Goal: Information Seeking & Learning: Find specific fact

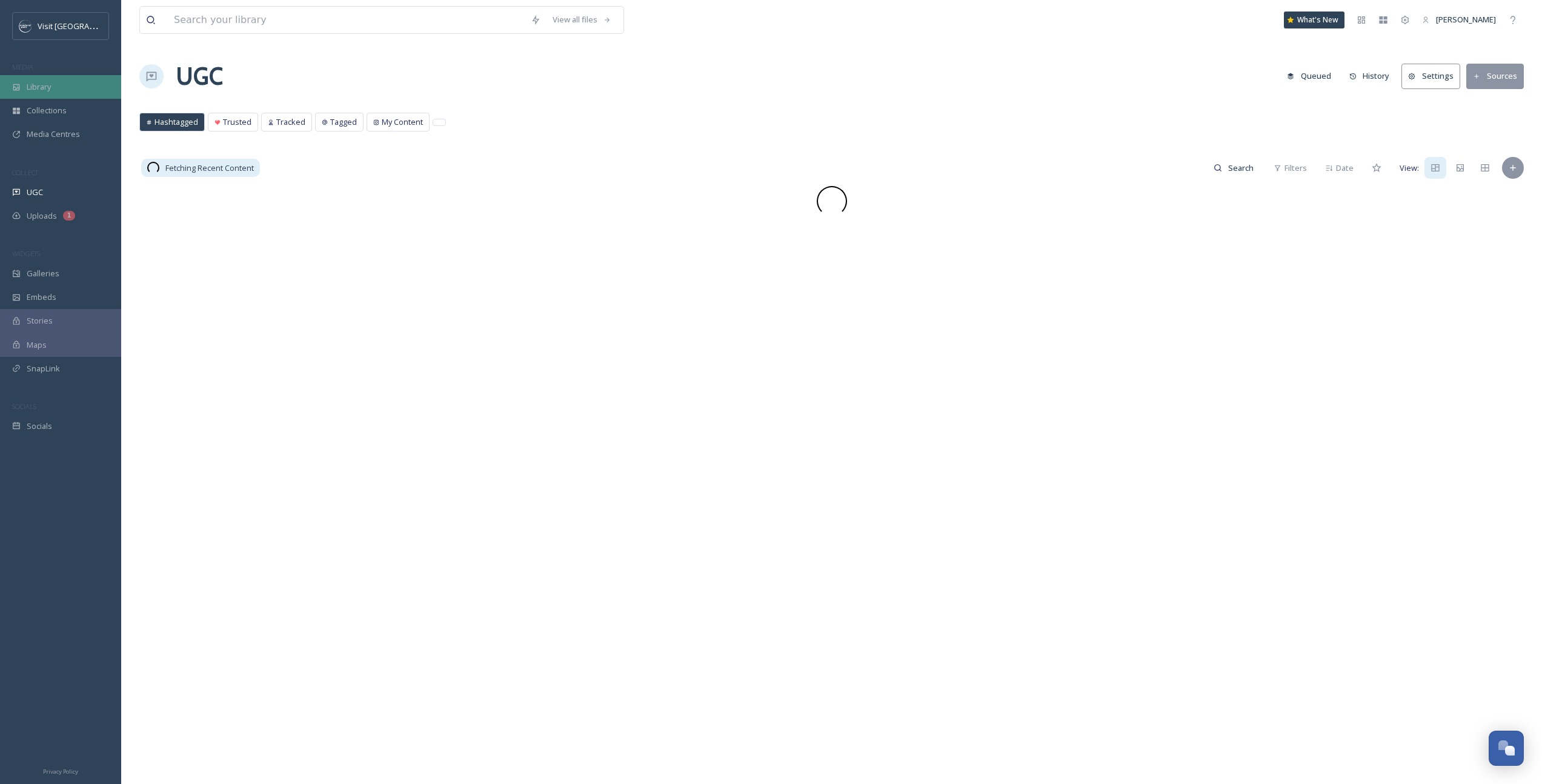
click at [53, 87] on div "Library" at bounding box center [61, 87] width 121 height 24
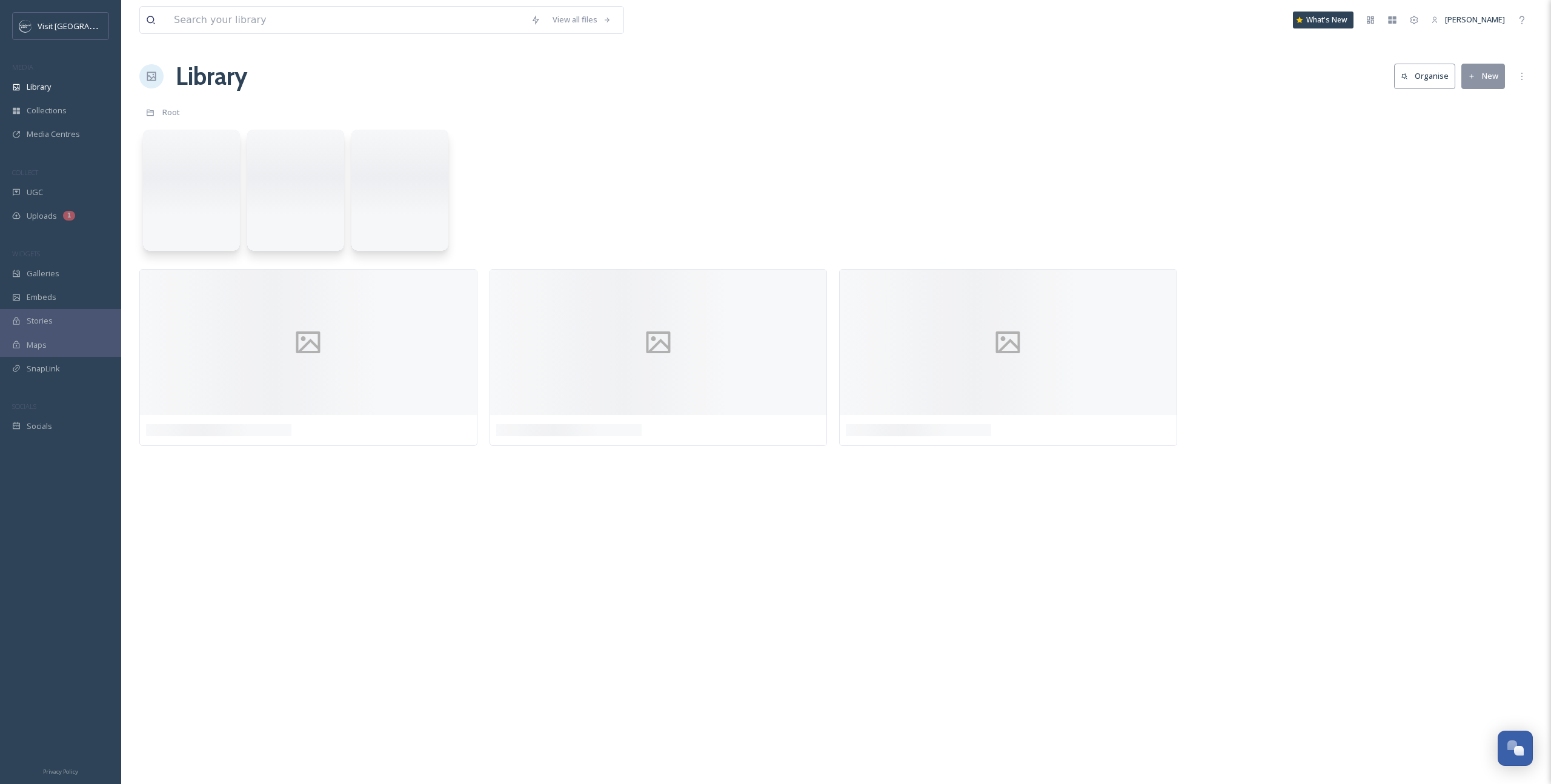
click at [216, 35] on div "View all files What's New [PERSON_NAME]" at bounding box center [836, 20] width 1394 height 40
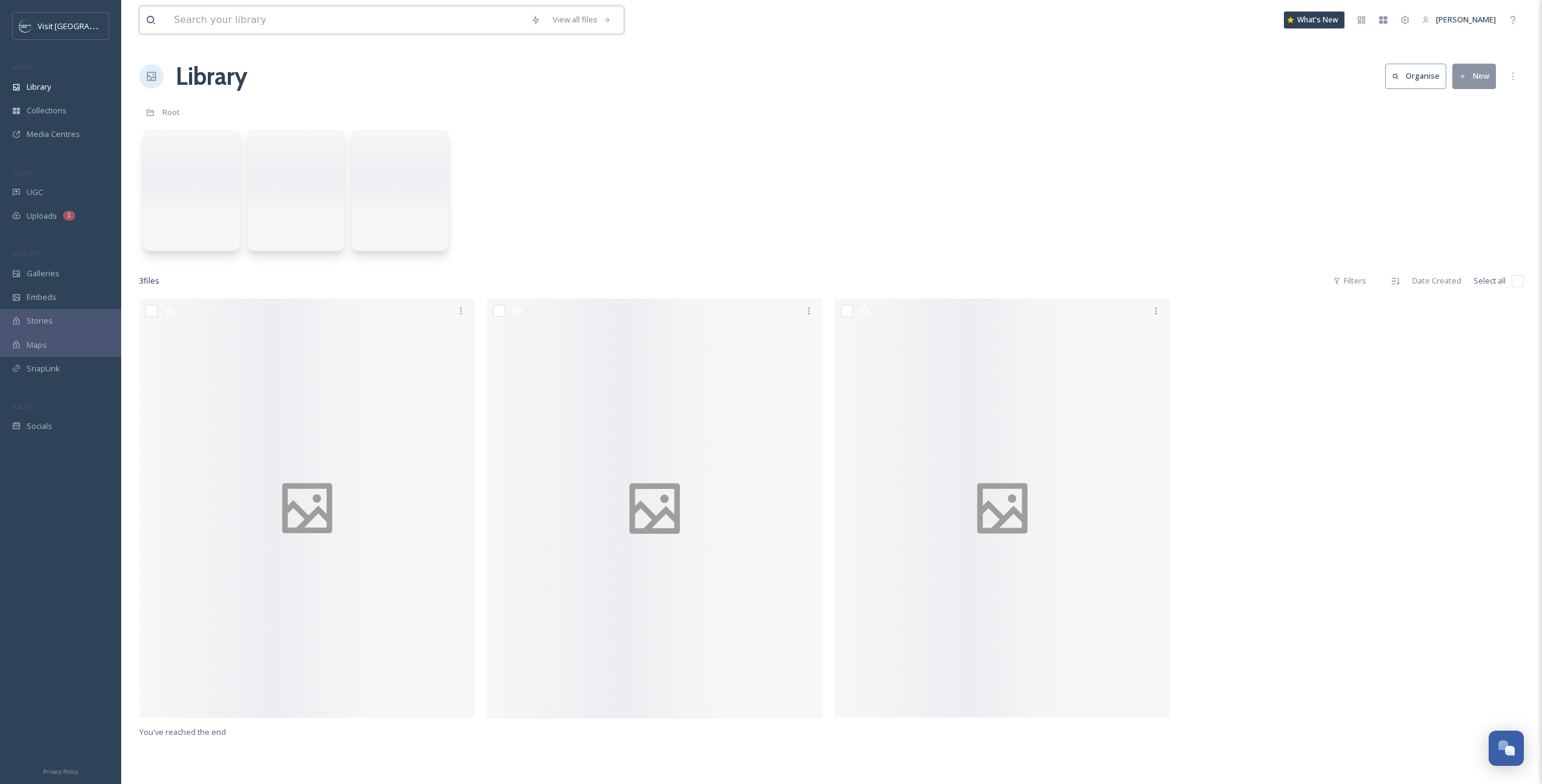
click at [218, 21] on input at bounding box center [346, 20] width 357 height 27
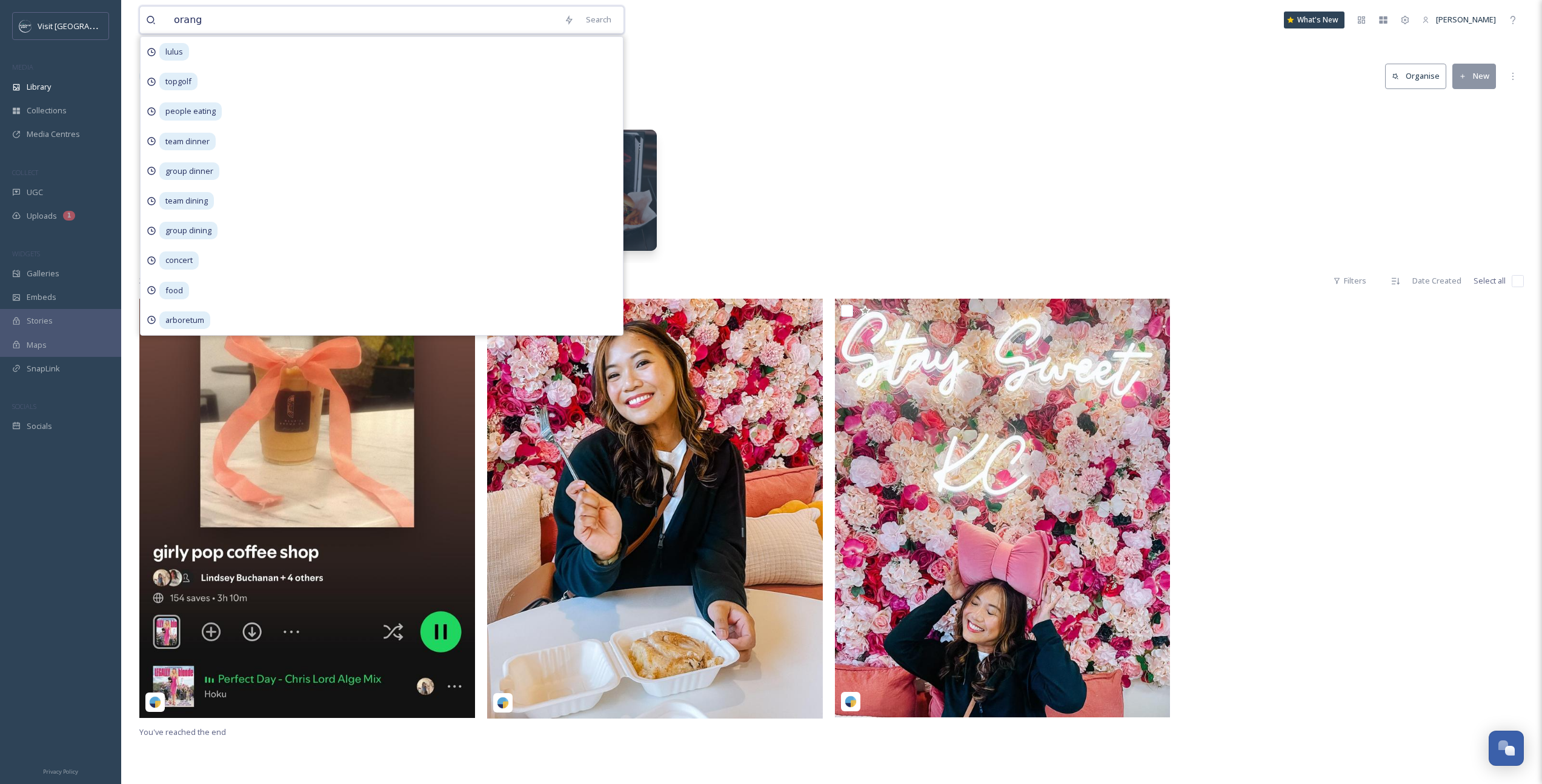
type input "orange"
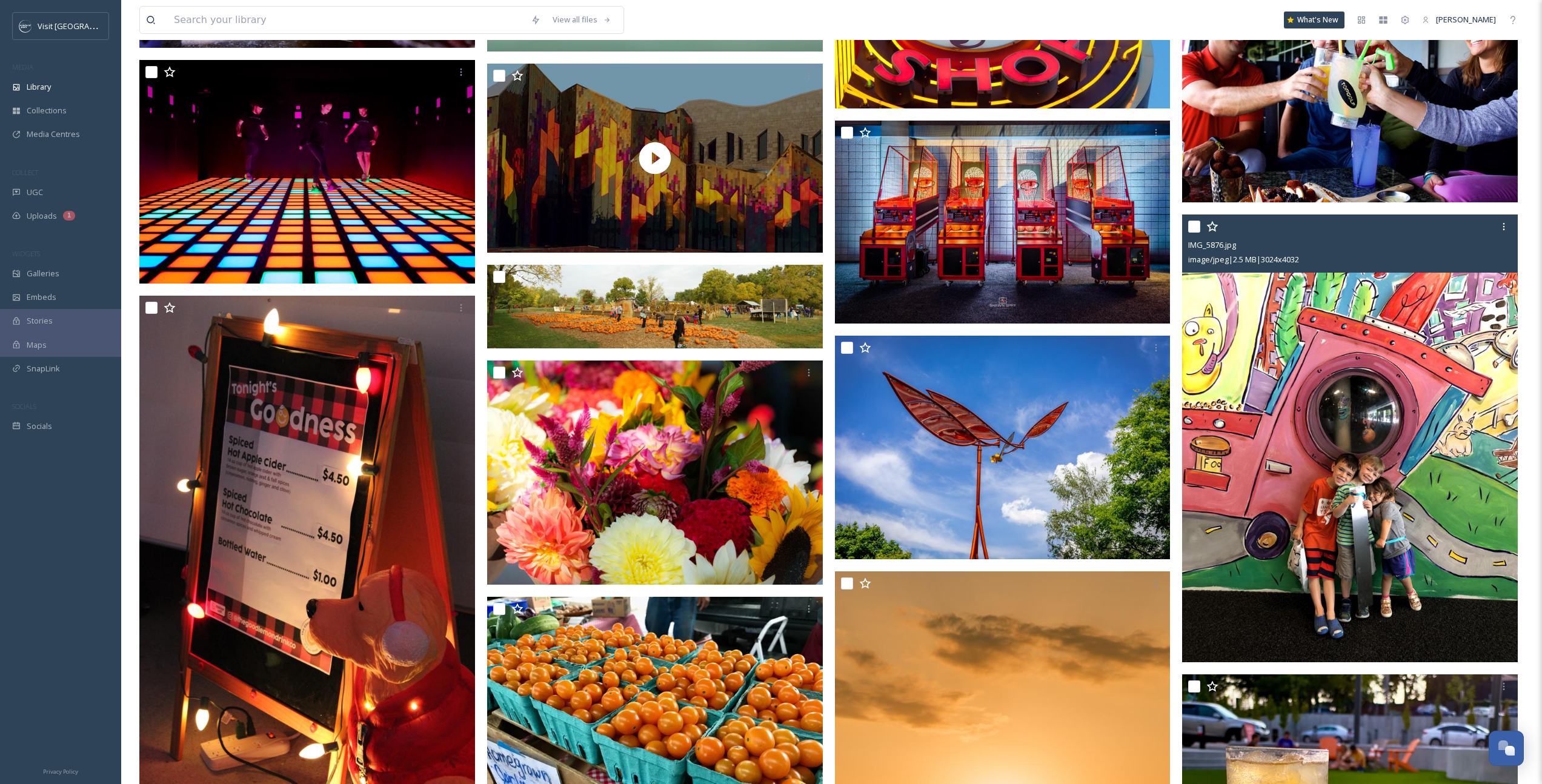
scroll to position [3624, 0]
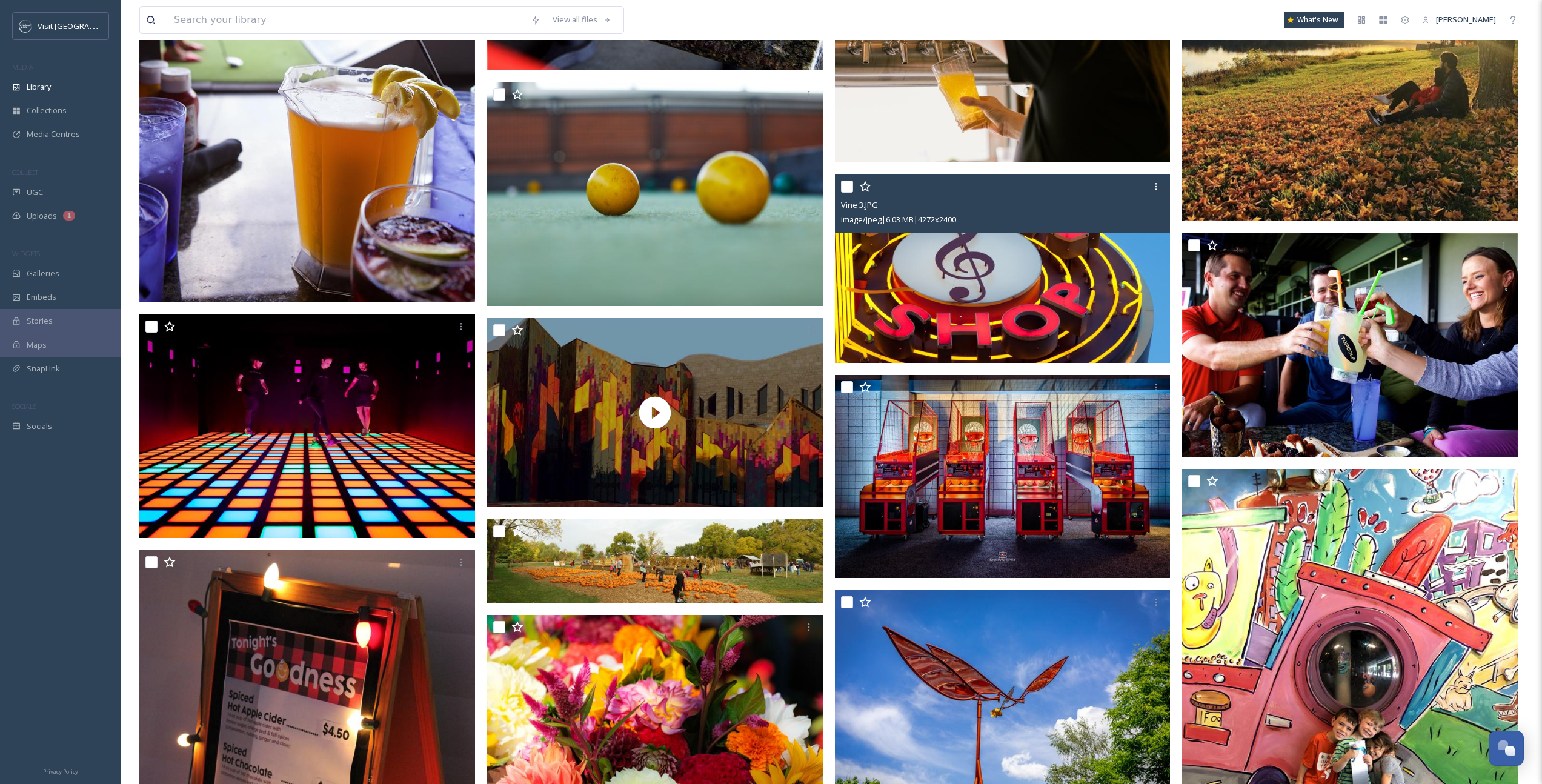
click at [1037, 243] on img at bounding box center [1003, 269] width 336 height 188
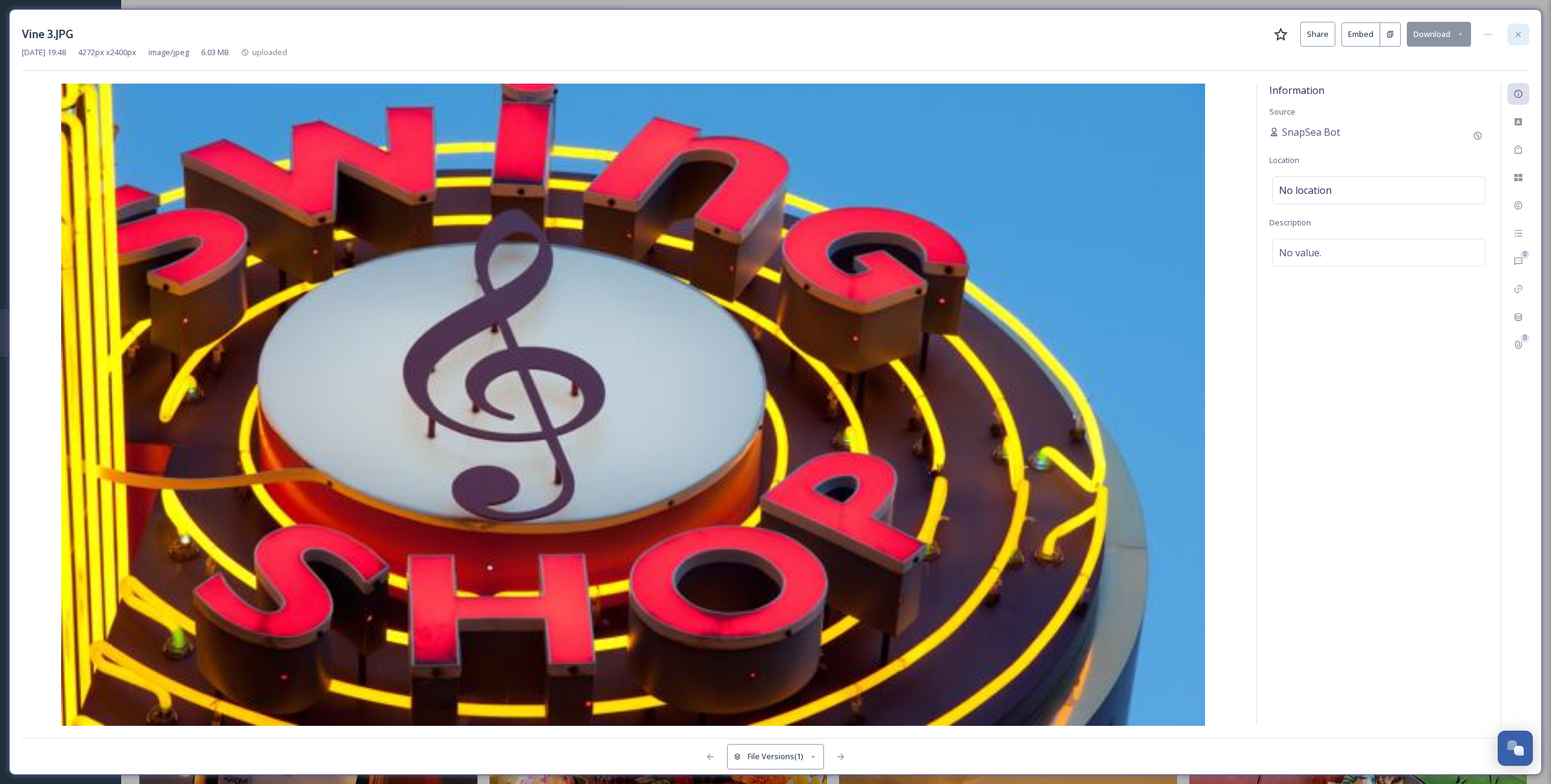
click at [1514, 31] on icon at bounding box center [1518, 35] width 10 height 10
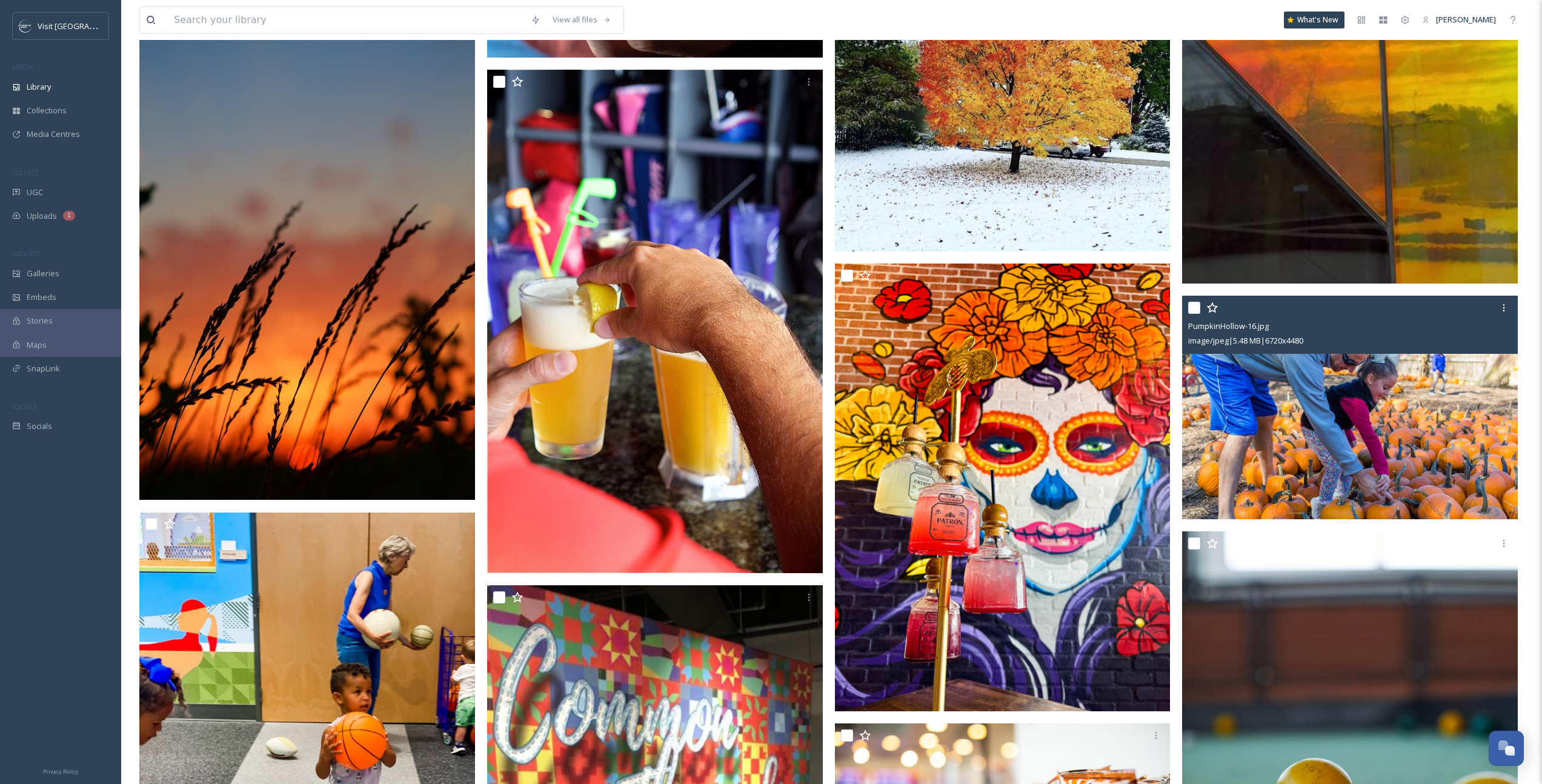
scroll to position [6001, 0]
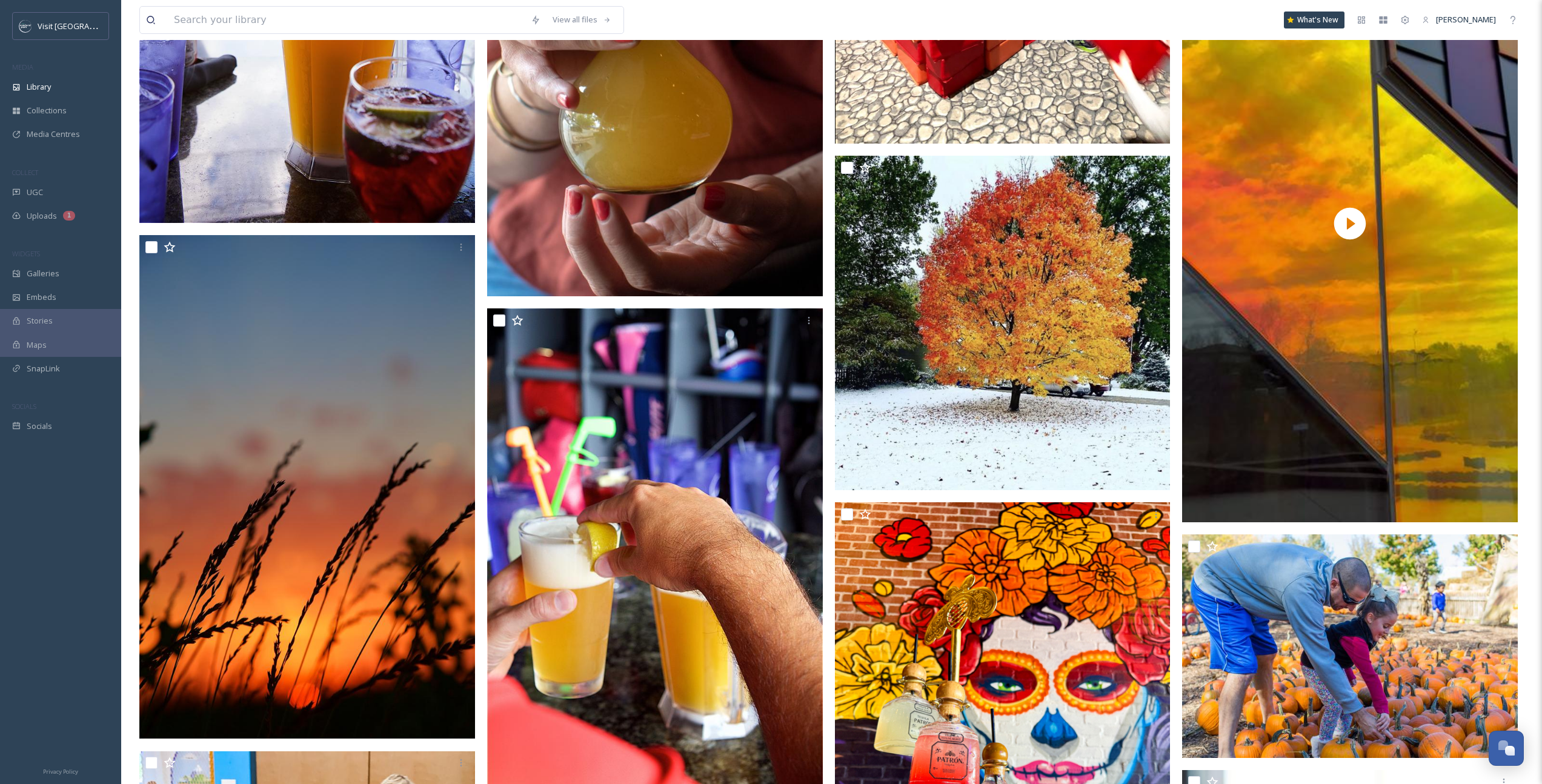
click at [671, 166] on img at bounding box center [655, 44] width 336 height 503
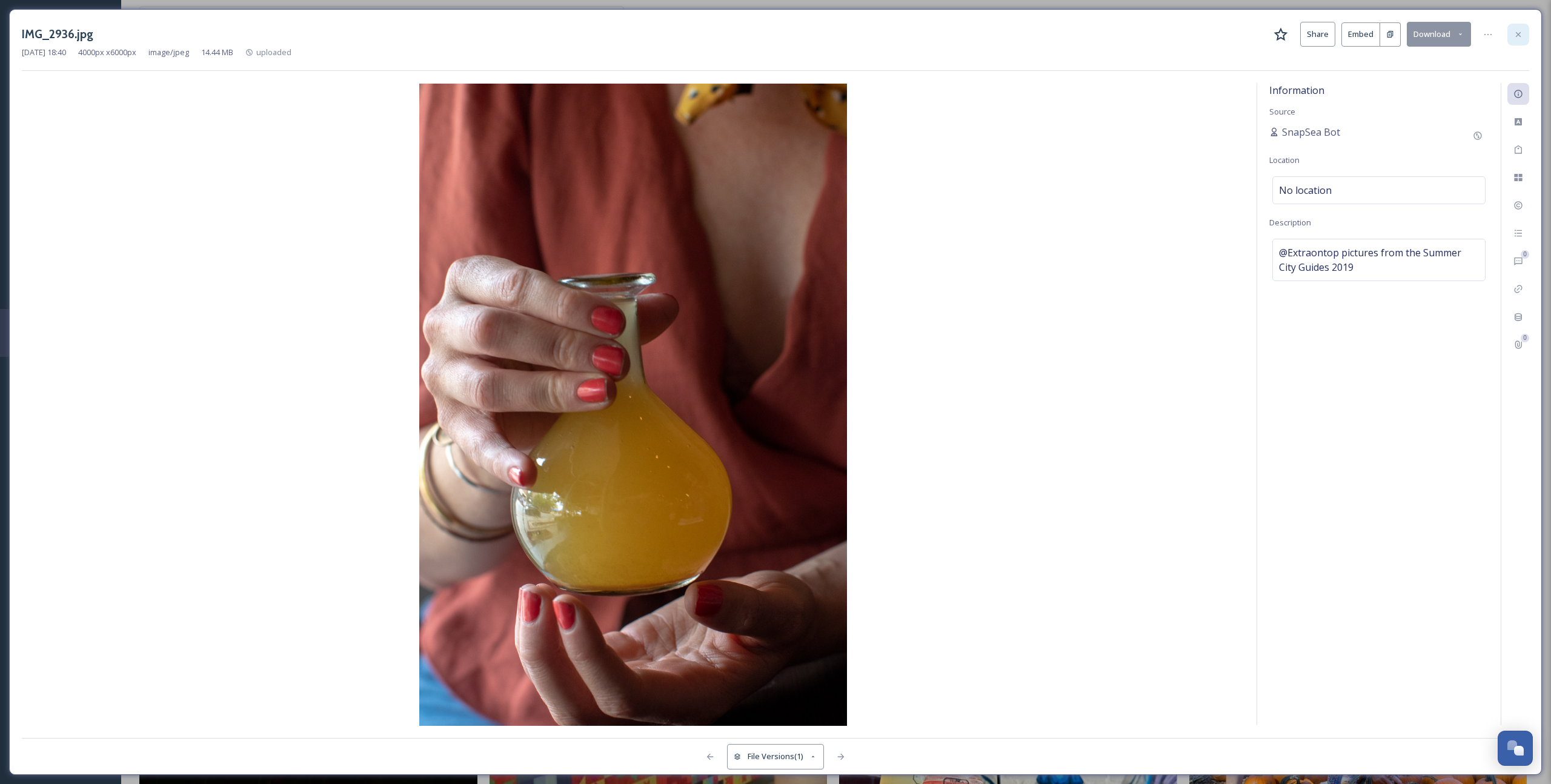
click at [1520, 30] on icon at bounding box center [1518, 35] width 10 height 10
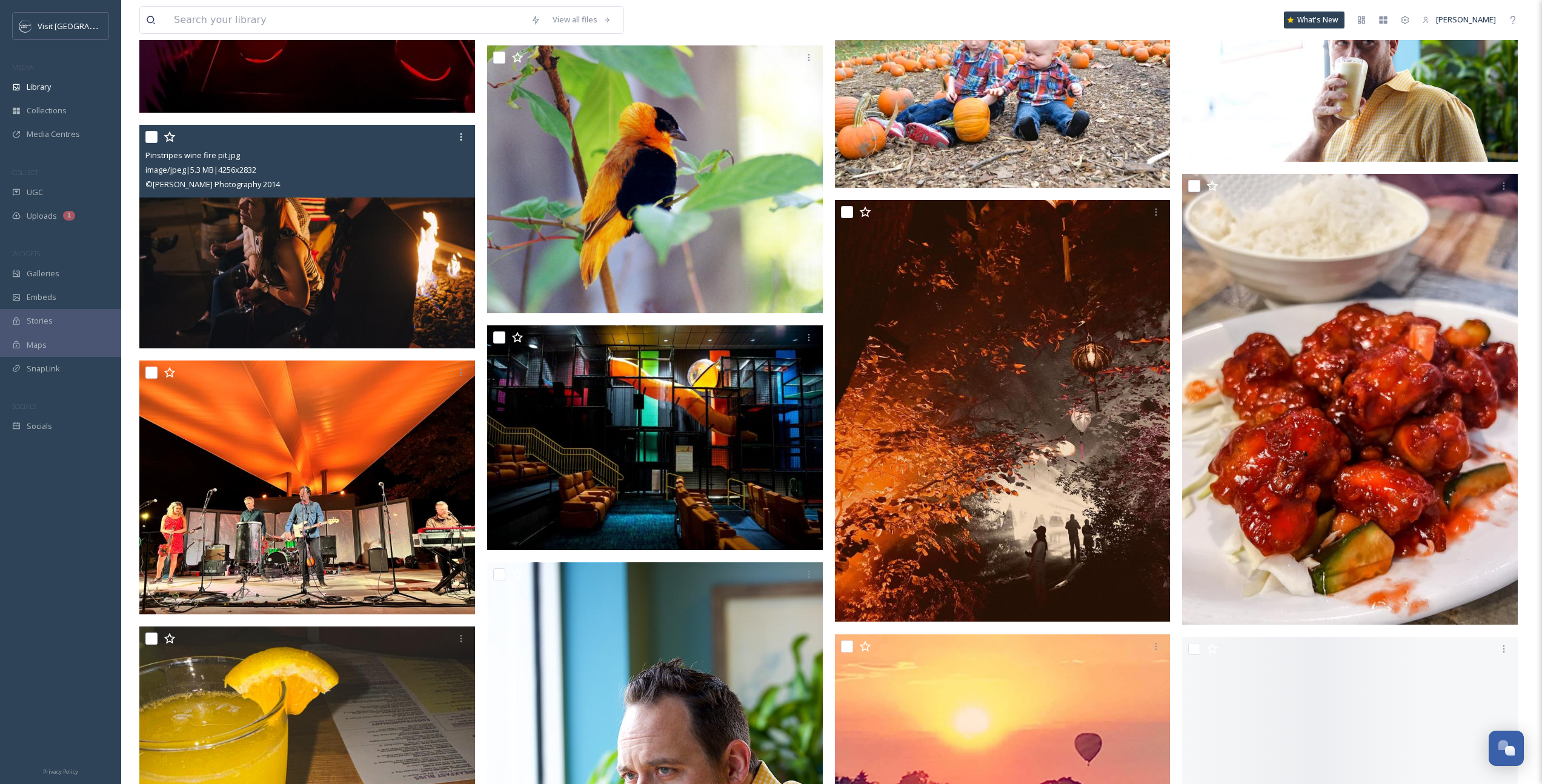
scroll to position [9173, 0]
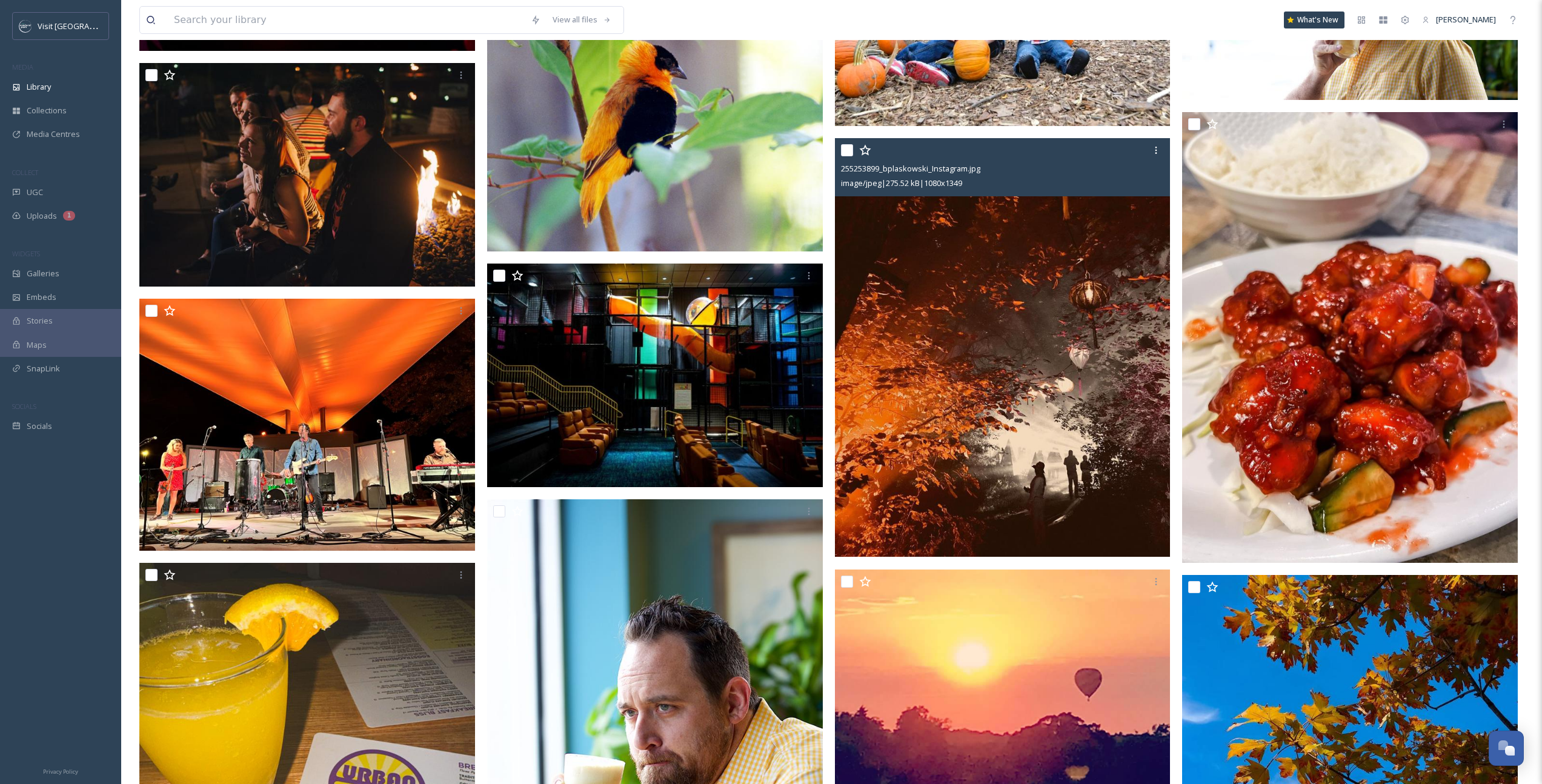
click at [1018, 397] on img at bounding box center [1003, 348] width 336 height 419
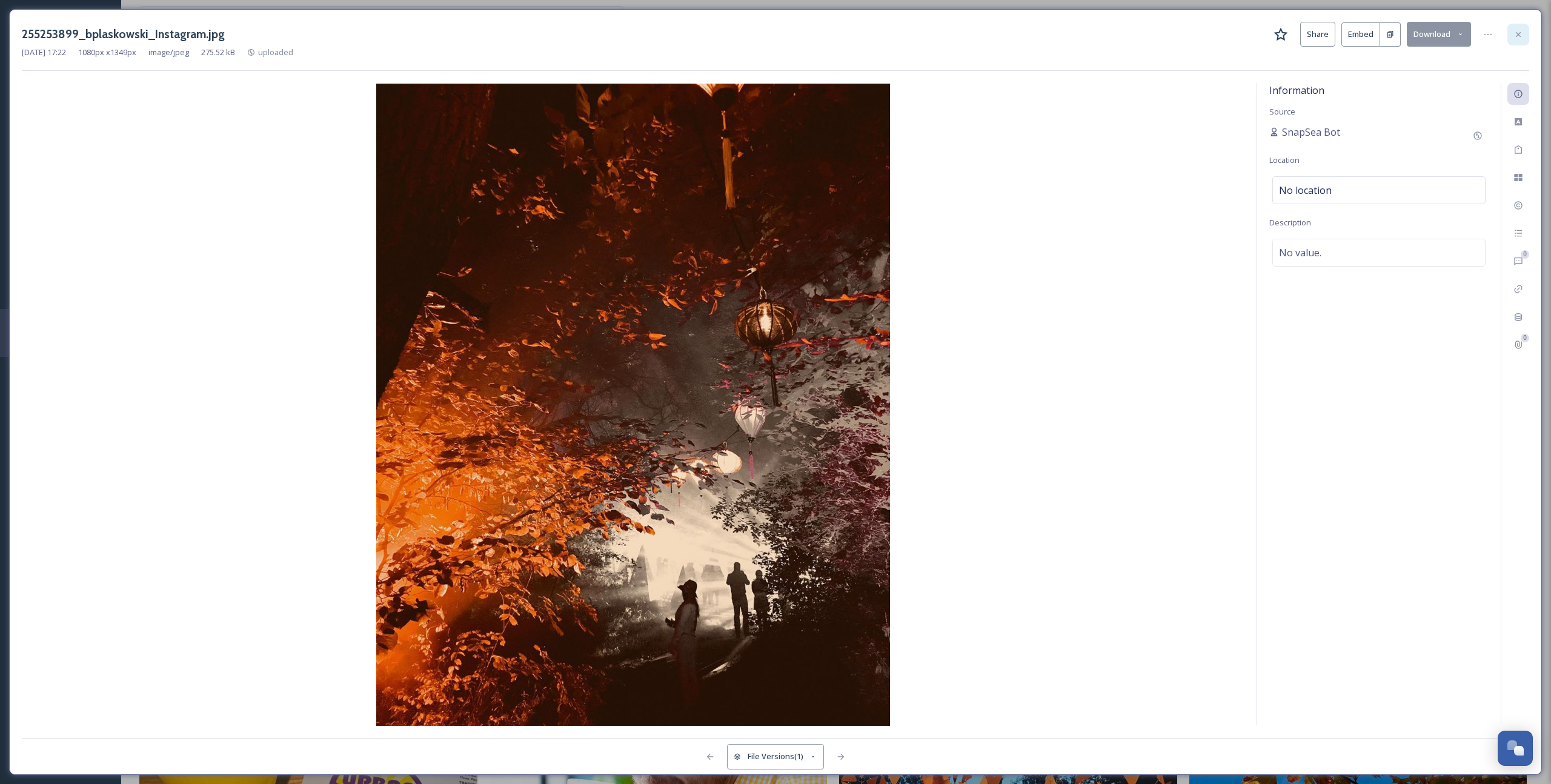
click at [1521, 40] on div at bounding box center [1518, 35] width 22 height 22
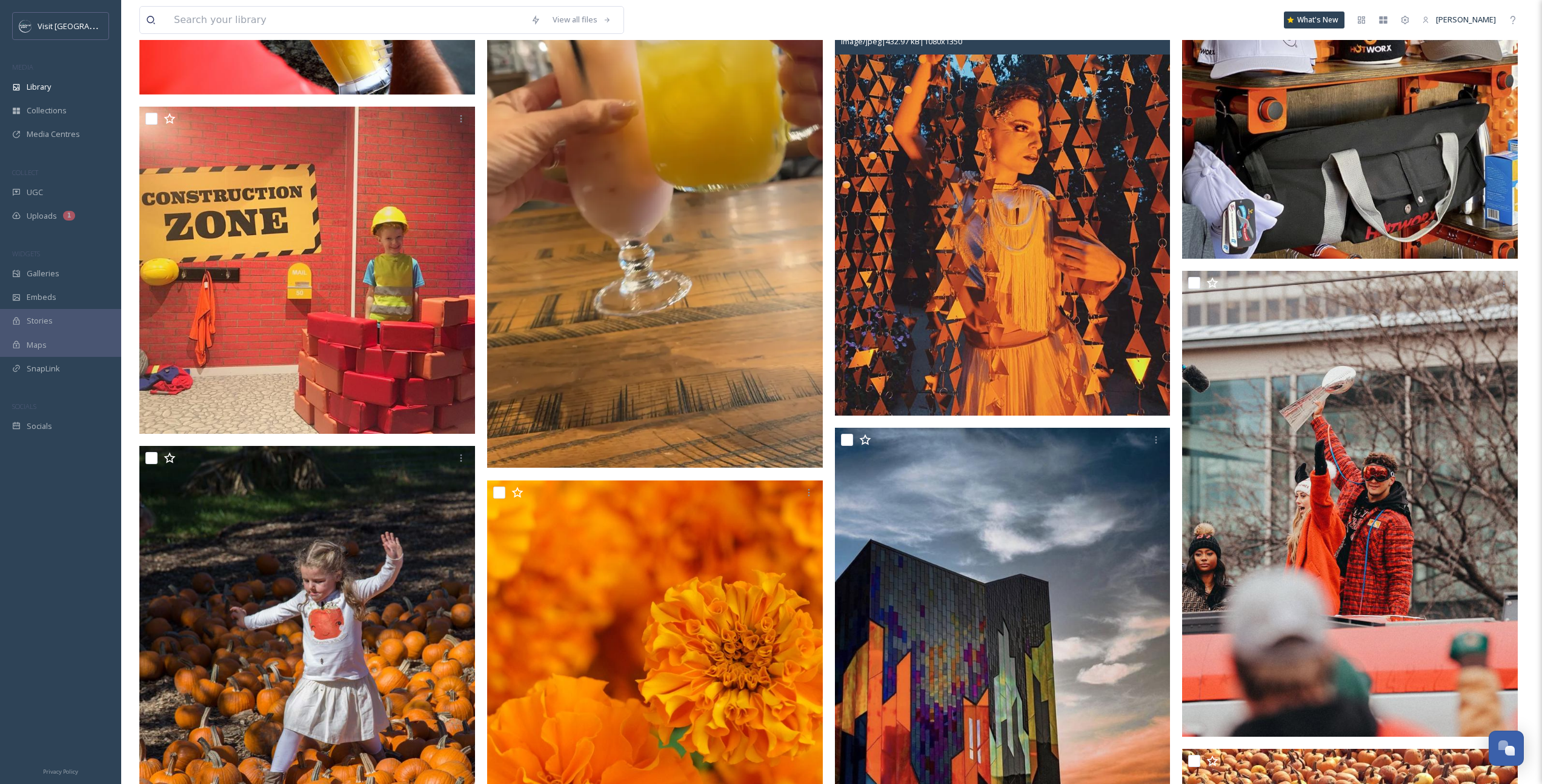
scroll to position [10167, 0]
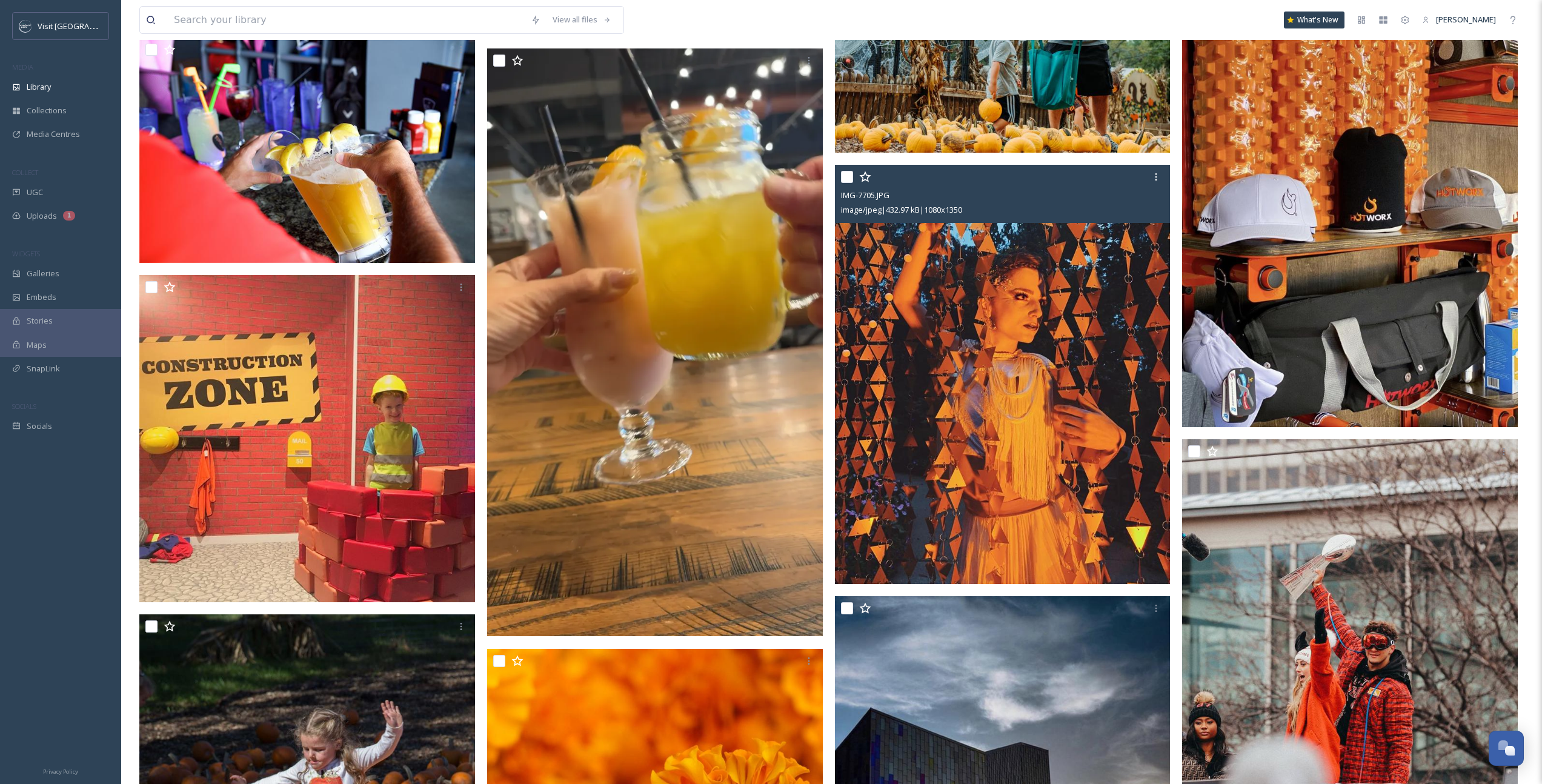
click at [1007, 304] on img at bounding box center [1003, 375] width 336 height 420
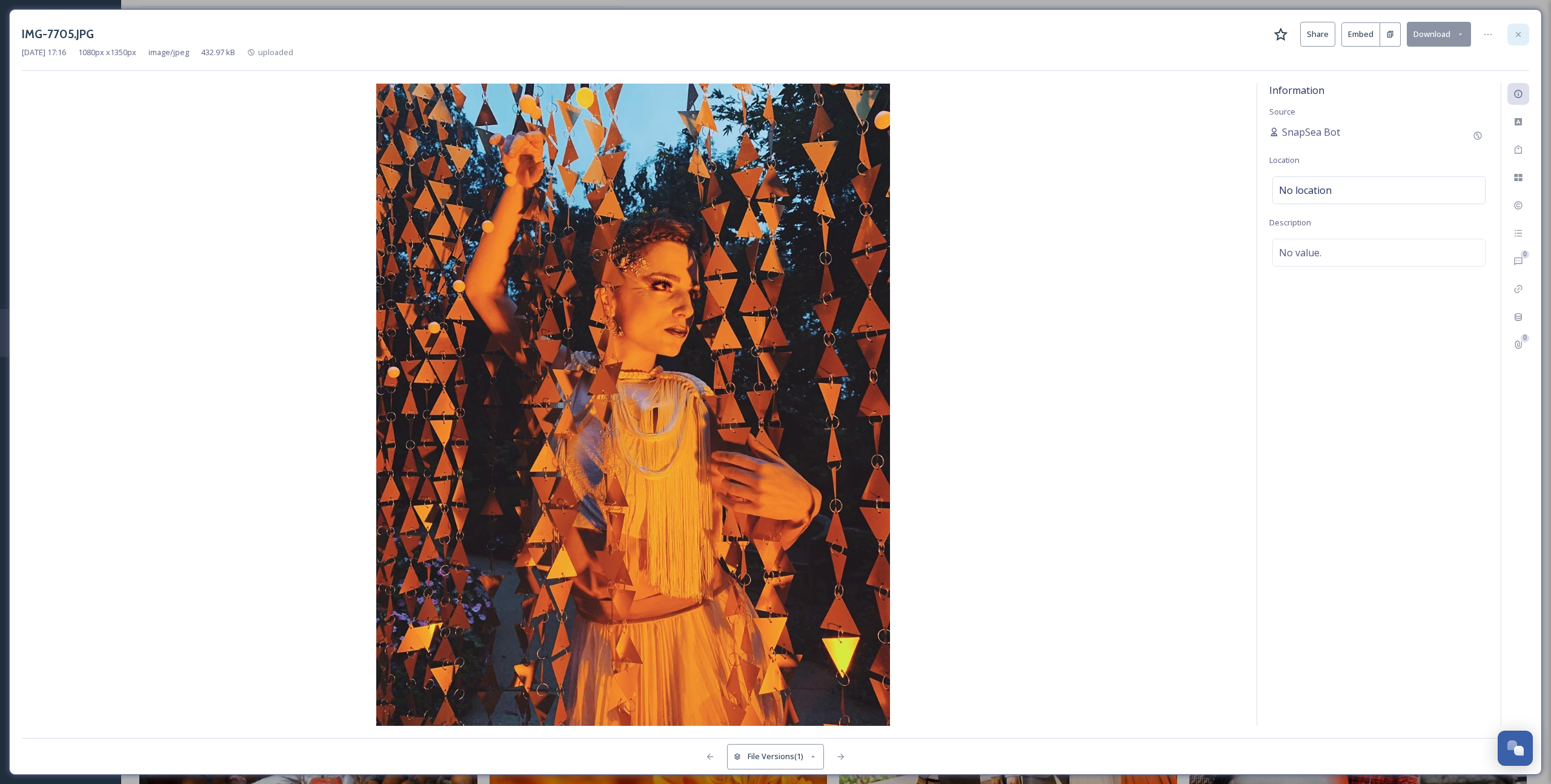
click at [1519, 39] on icon at bounding box center [1518, 35] width 10 height 10
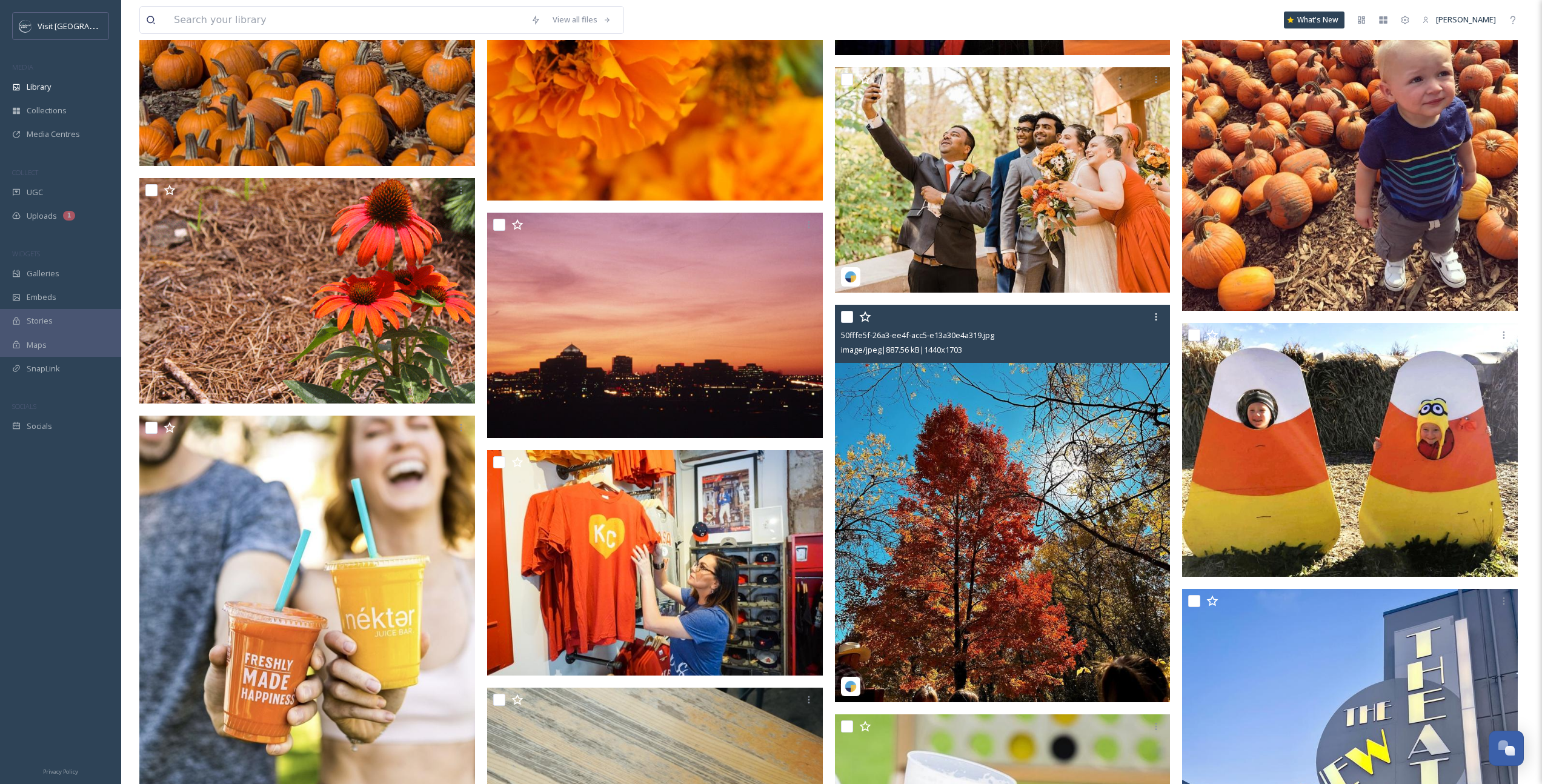
scroll to position [11693, 0]
